Goal: Information Seeking & Learning: Learn about a topic

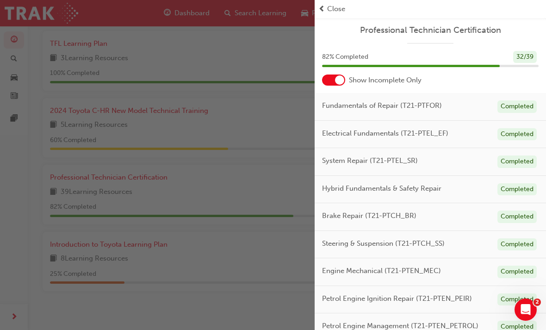
scroll to position [332, 0]
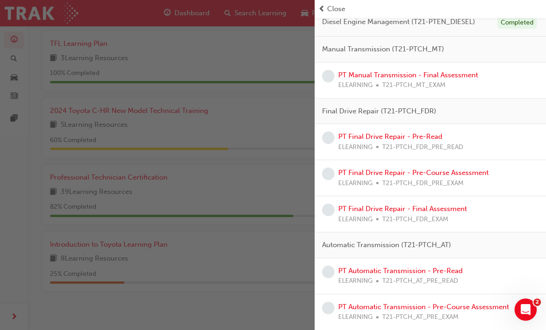
click at [454, 75] on link "PT Manual Transmission - Final Assessment" at bounding box center [408, 75] width 140 height 8
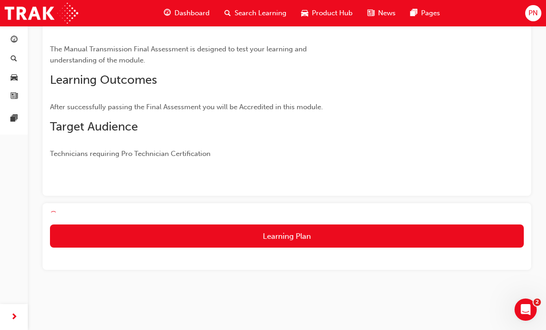
scroll to position [82, 0]
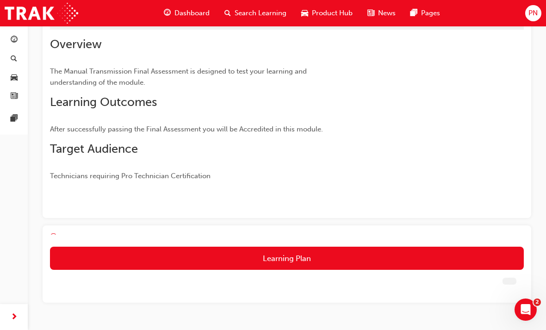
click at [281, 252] on button "Learning Plan" at bounding box center [287, 258] width 474 height 23
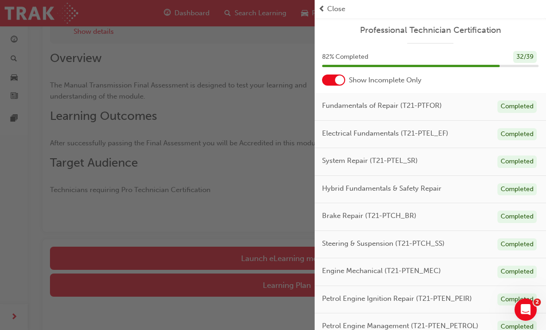
click at [332, 8] on span "Close" at bounding box center [336, 9] width 18 height 11
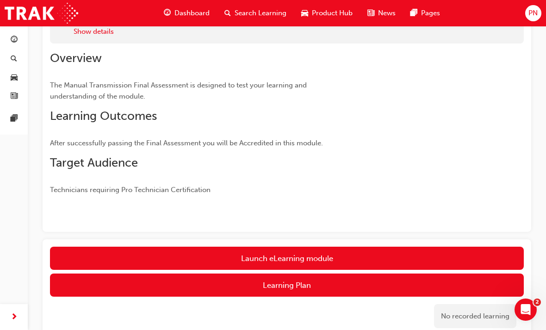
click at [282, 250] on link "Launch eLearning module" at bounding box center [287, 258] width 474 height 23
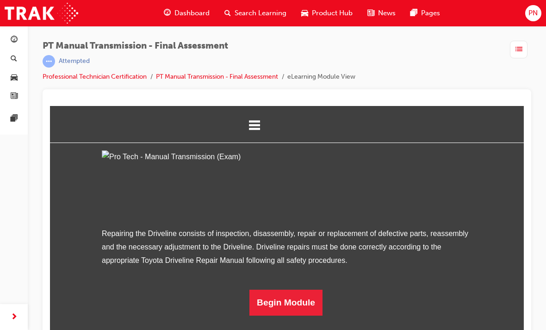
scroll to position [12, 0]
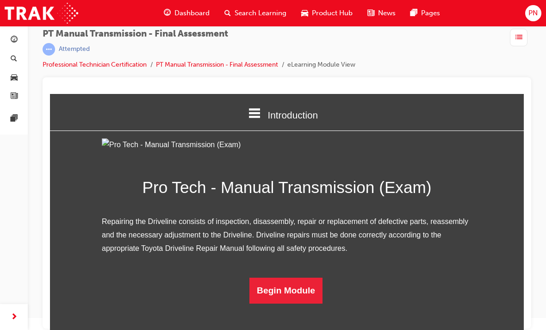
click at [286, 304] on button "Begin Module" at bounding box center [285, 291] width 73 height 26
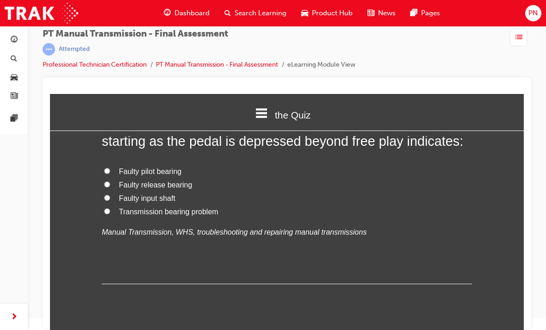
scroll to position [0, 0]
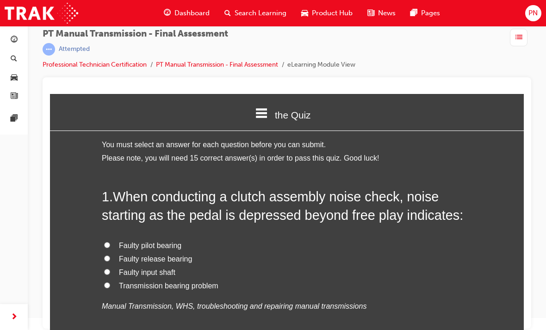
click at [114, 258] on label "Faulty release bearing" at bounding box center [287, 259] width 370 height 13
click at [110, 258] on input "Faulty release bearing" at bounding box center [107, 258] width 6 height 6
radio input "true"
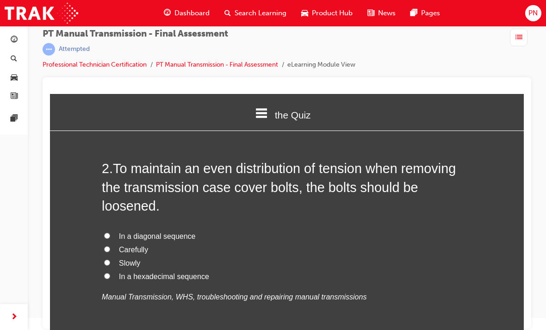
scroll to position [240, 0]
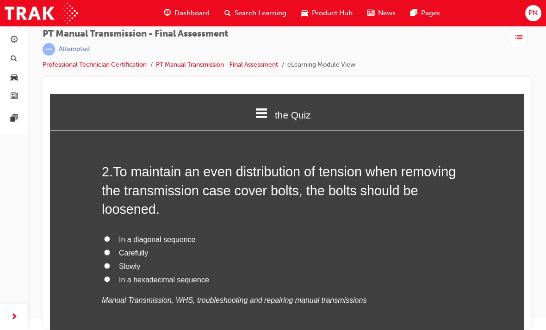
click at [112, 235] on label "In a diagonal sequence" at bounding box center [287, 239] width 370 height 13
click at [110, 236] on input "In a diagonal sequence" at bounding box center [107, 239] width 6 height 6
radio input "true"
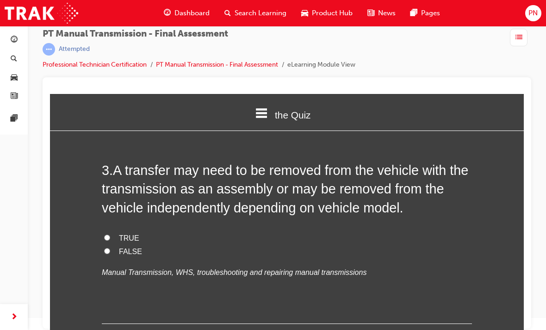
scroll to position [476, 0]
click at [105, 235] on input "TRUE" at bounding box center [107, 237] width 6 height 6
radio input "true"
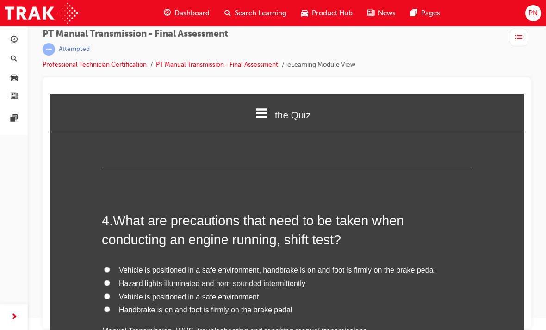
scroll to position [634, 0]
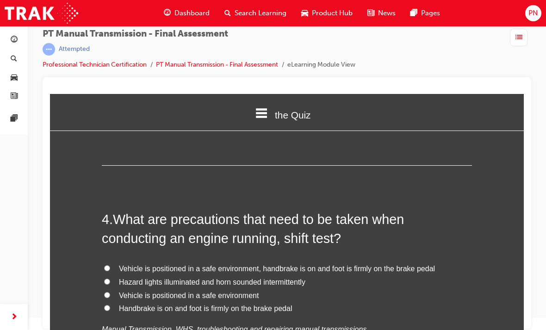
click at [108, 265] on input "Vehicle is positioned in a safe environment, handbrake is on and foot is firmly…" at bounding box center [107, 268] width 6 height 6
radio input "true"
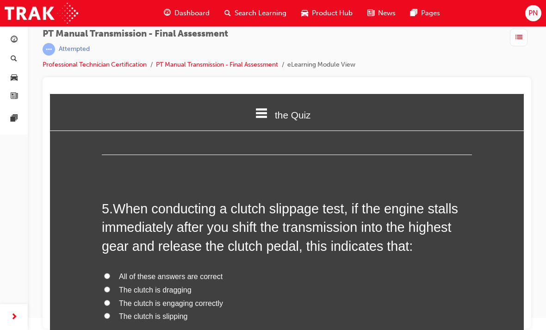
scroll to position [862, 0]
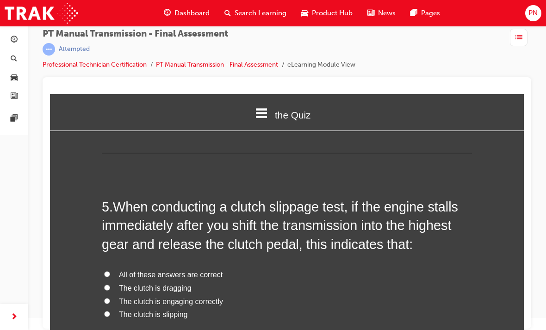
click at [105, 271] on input "All of these answers are correct" at bounding box center [107, 274] width 6 height 6
radio input "true"
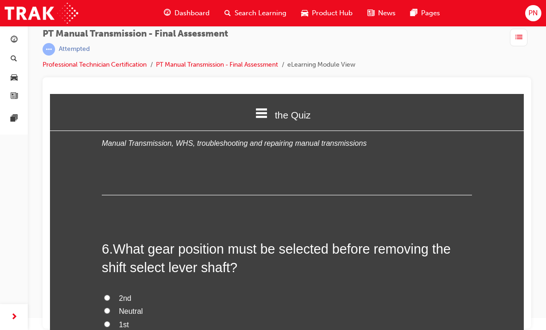
scroll to position [1059, 0]
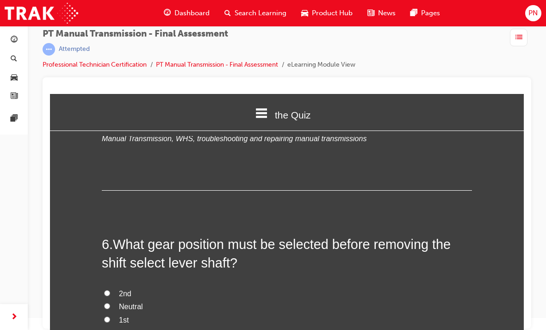
click at [104, 303] on input "Neutral" at bounding box center [107, 306] width 6 height 6
radio input "true"
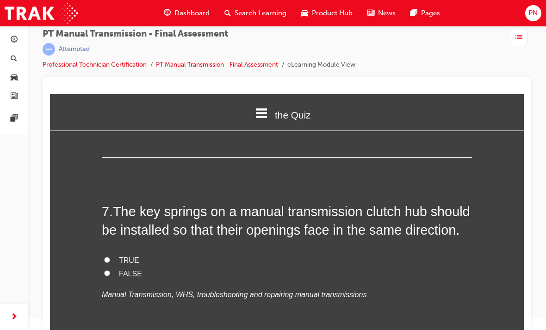
scroll to position [1308, 0]
click at [106, 254] on label "TRUE" at bounding box center [287, 260] width 370 height 13
click at [106, 256] on input "TRUE" at bounding box center [107, 259] width 6 height 6
radio input "true"
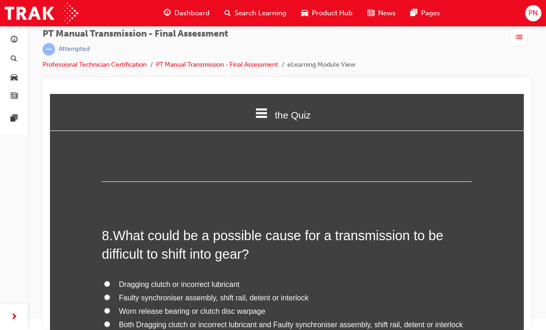
scroll to position [1475, 0]
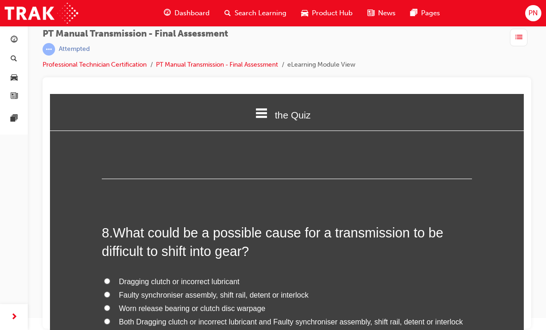
click at [105, 318] on input "Both Dragging clutch or incorrect lubricant and Faulty synchroniser assembly, s…" at bounding box center [107, 321] width 6 height 6
radio input "true"
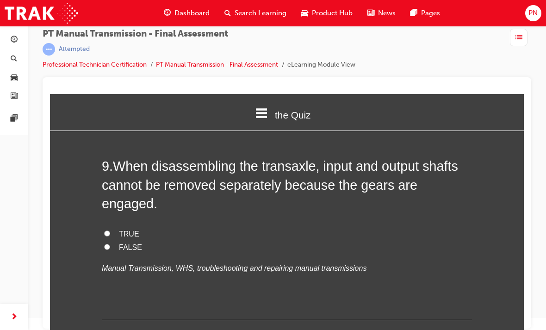
scroll to position [1757, 0]
click at [110, 227] on label "TRUE" at bounding box center [287, 233] width 370 height 13
click at [110, 230] on input "TRUE" at bounding box center [107, 233] width 6 height 6
radio input "true"
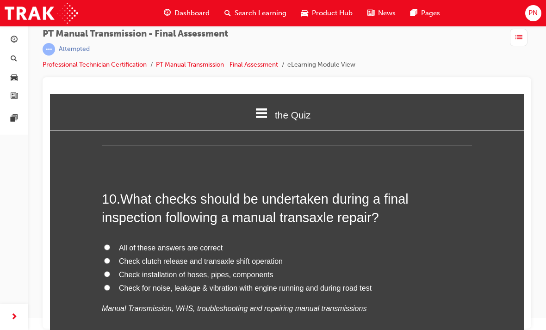
scroll to position [1933, 0]
click at [106, 243] on input "All of these answers are correct" at bounding box center [107, 246] width 6 height 6
radio input "true"
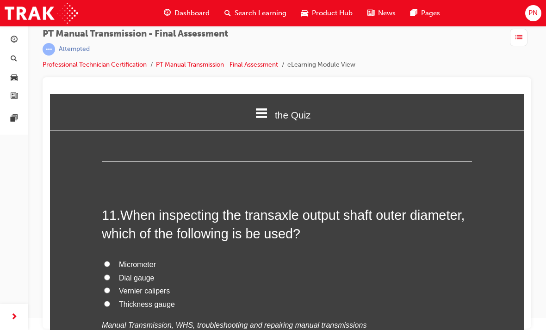
scroll to position [2131, 0]
click at [103, 284] on label "Vernier calipers" at bounding box center [287, 290] width 370 height 13
click at [104, 287] on input "Vernier calipers" at bounding box center [107, 290] width 6 height 6
radio input "true"
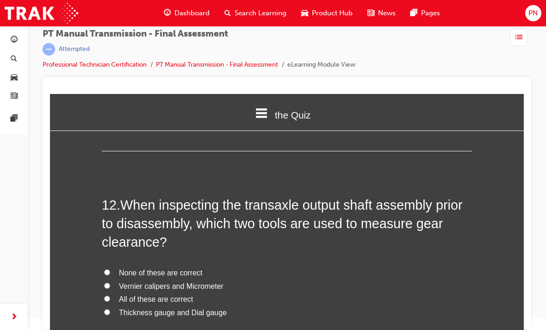
scroll to position [2357, 0]
click at [104, 282] on input "Vernier calipers and Micrometer" at bounding box center [107, 285] width 6 height 6
radio input "true"
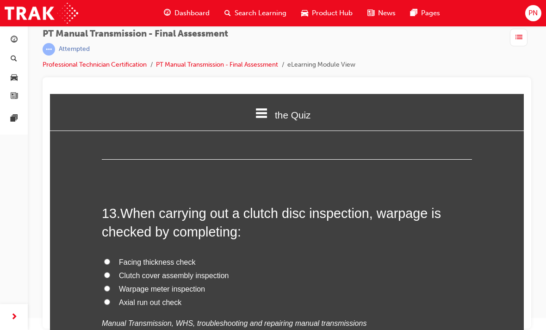
scroll to position [2583, 0]
click at [107, 258] on input "Facing thickness check" at bounding box center [107, 261] width 6 height 6
radio input "true"
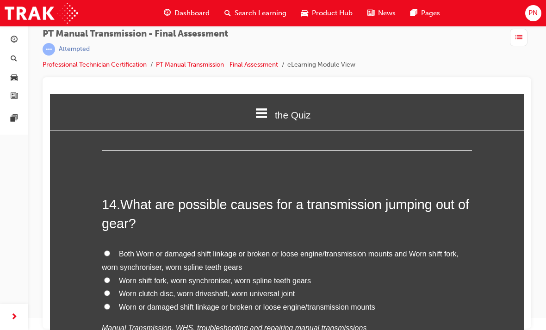
scroll to position [2807, 0]
click at [106, 250] on input "Both Worn or damaged shift linkage or broken or loose engine/transmission mount…" at bounding box center [107, 253] width 6 height 6
radio input "true"
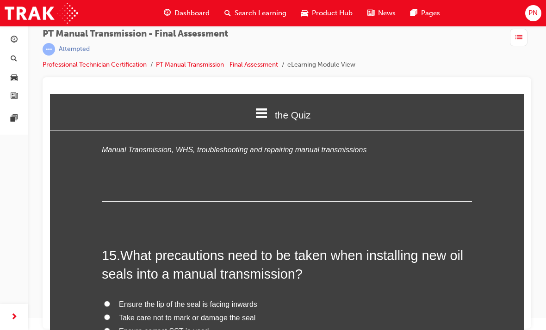
scroll to position [2985, 0]
radio input "true"
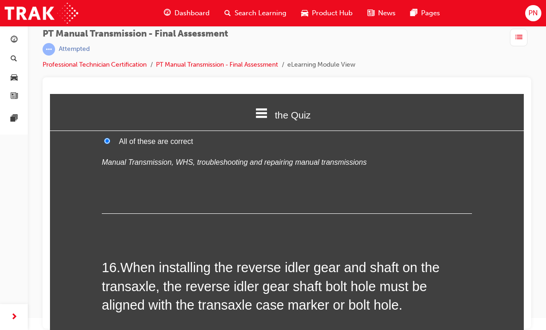
scroll to position [3190, 0]
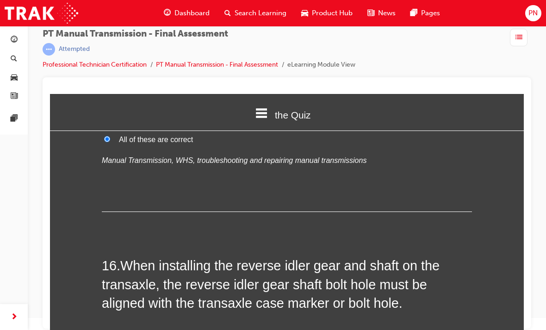
radio input "true"
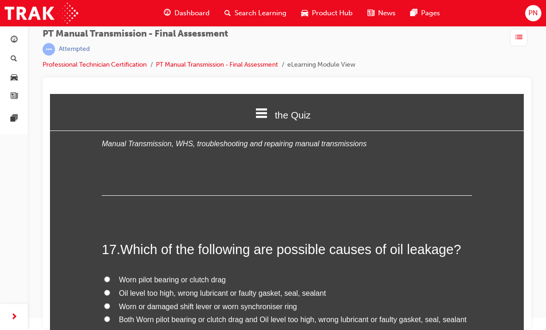
scroll to position [3412, 0]
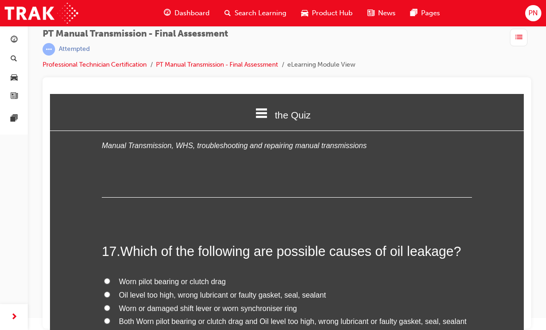
click at [104, 292] on input "Oil level too high, wrong lubricant or faulty gasket, seal, sealant" at bounding box center [107, 295] width 6 height 6
radio input "true"
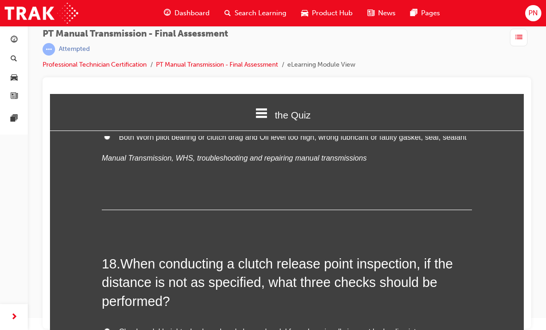
scroll to position [3601, 0]
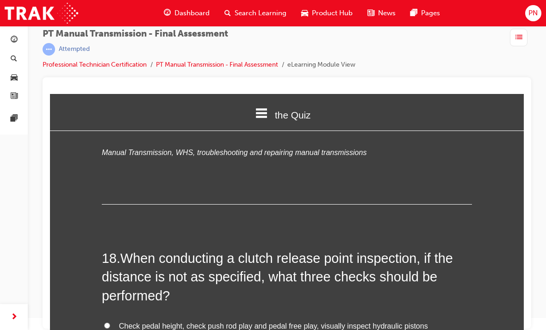
radio input "true"
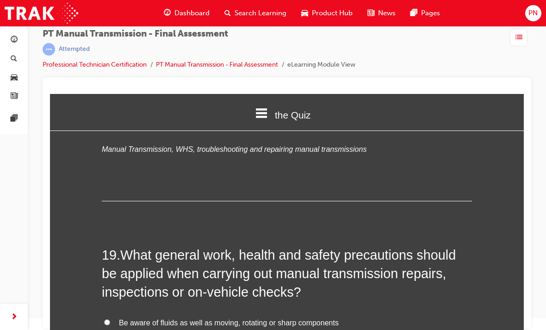
scroll to position [3839, 0]
click at [104, 330] on input "All of these answers are correct" at bounding box center [107, 335] width 6 height 6
radio input "true"
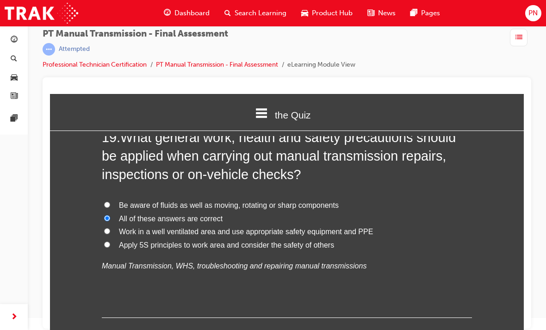
scroll to position [3956, 0]
